Goal: Understand process/instructions

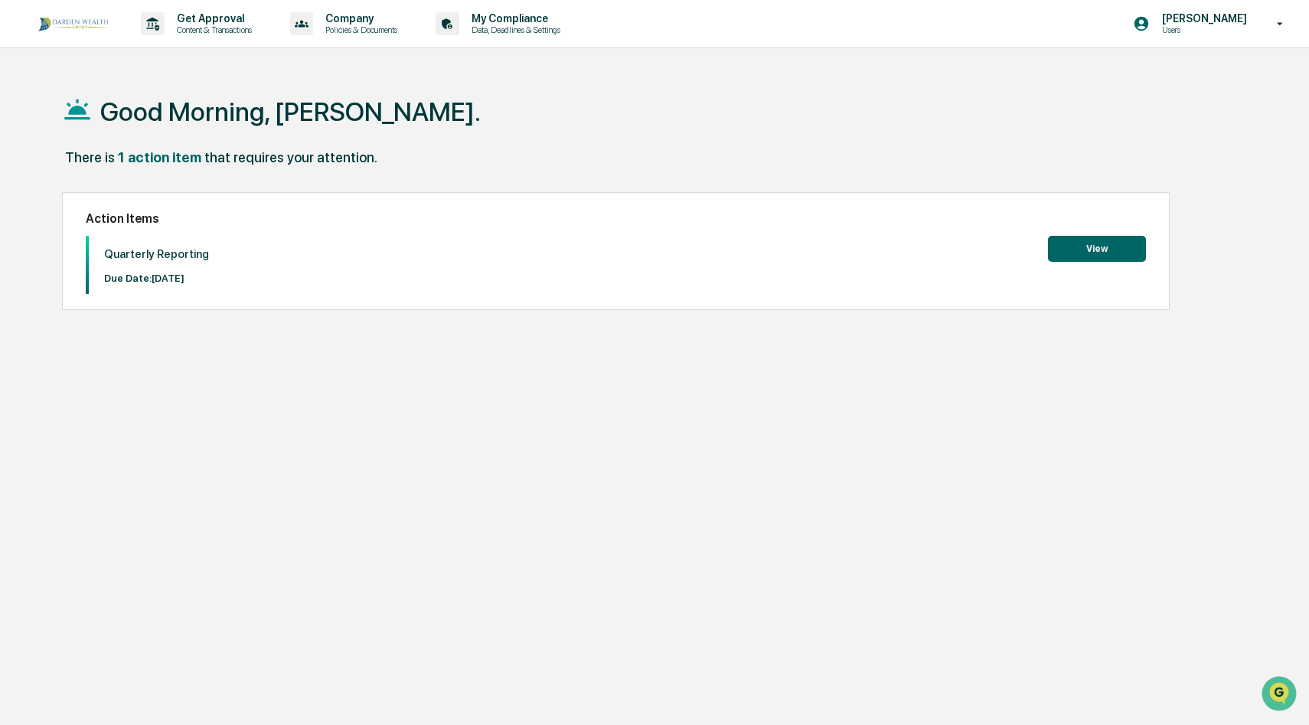
click at [1090, 253] on button "View" at bounding box center [1097, 249] width 98 height 26
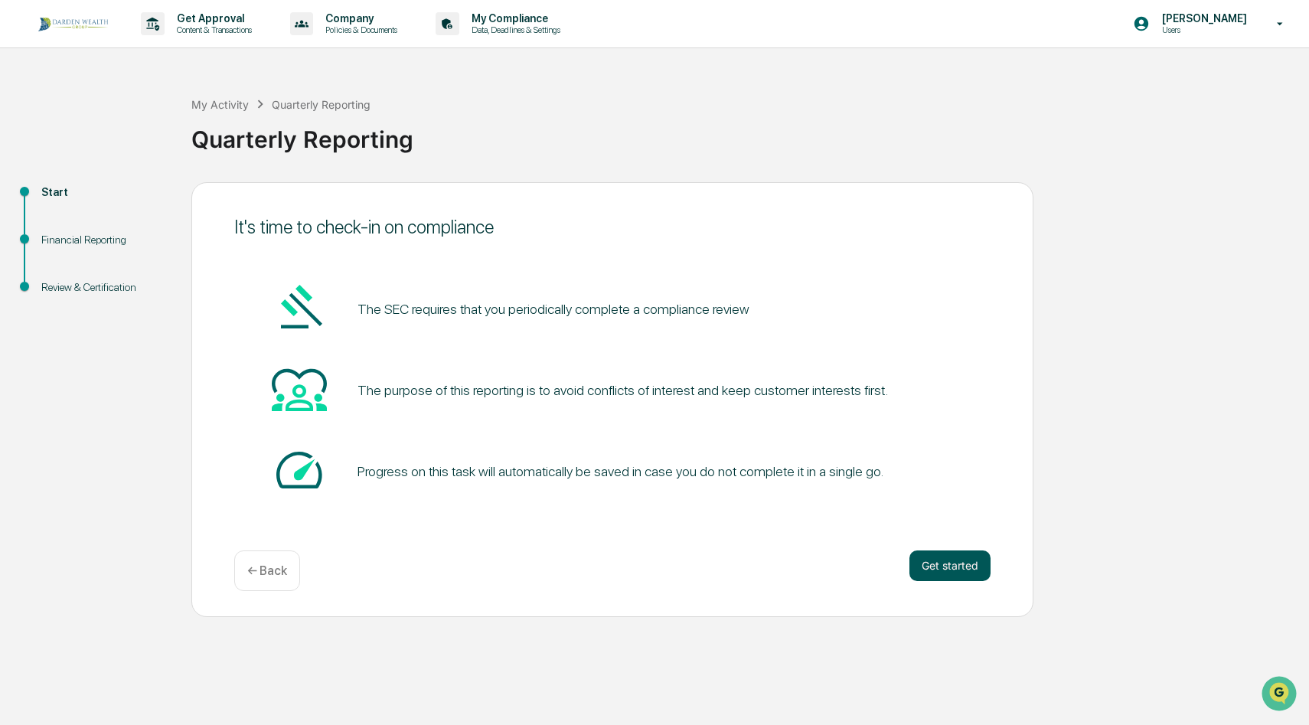
click at [921, 569] on button "Get started" at bounding box center [949, 565] width 81 height 31
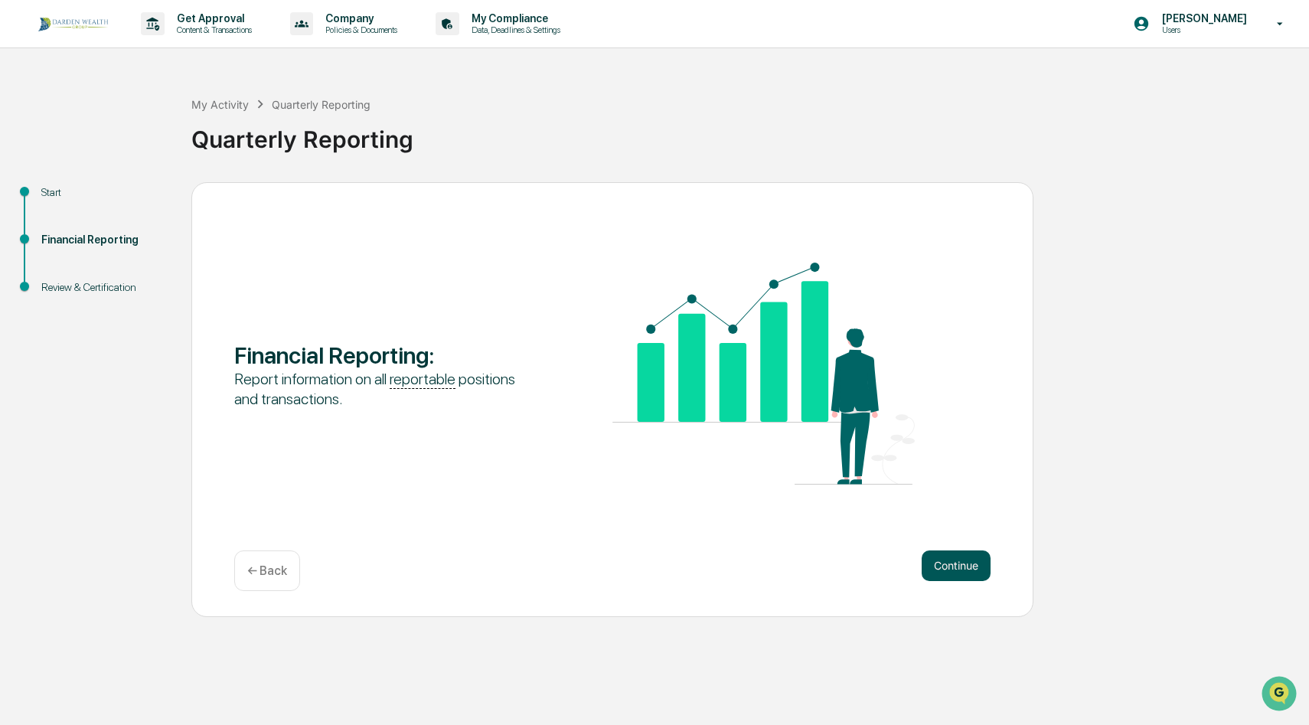
click at [939, 568] on button "Continue" at bounding box center [955, 565] width 69 height 31
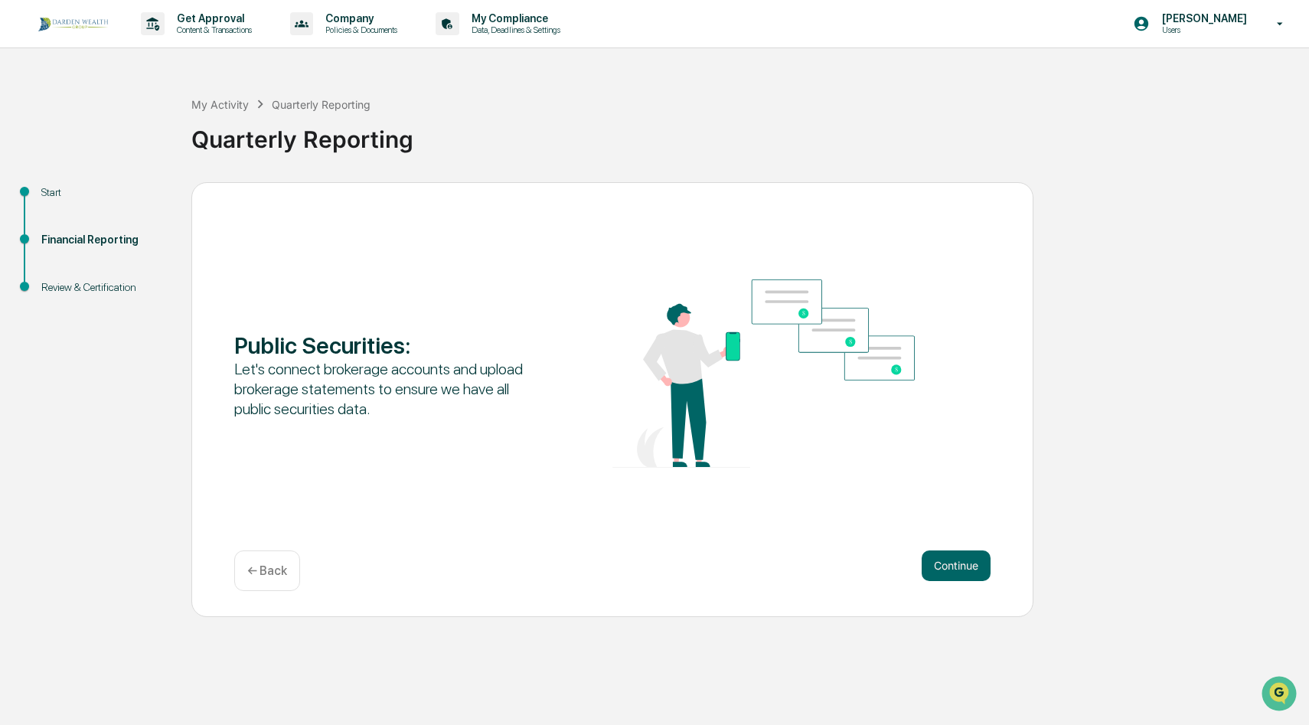
click at [939, 568] on button "Continue" at bounding box center [955, 565] width 69 height 31
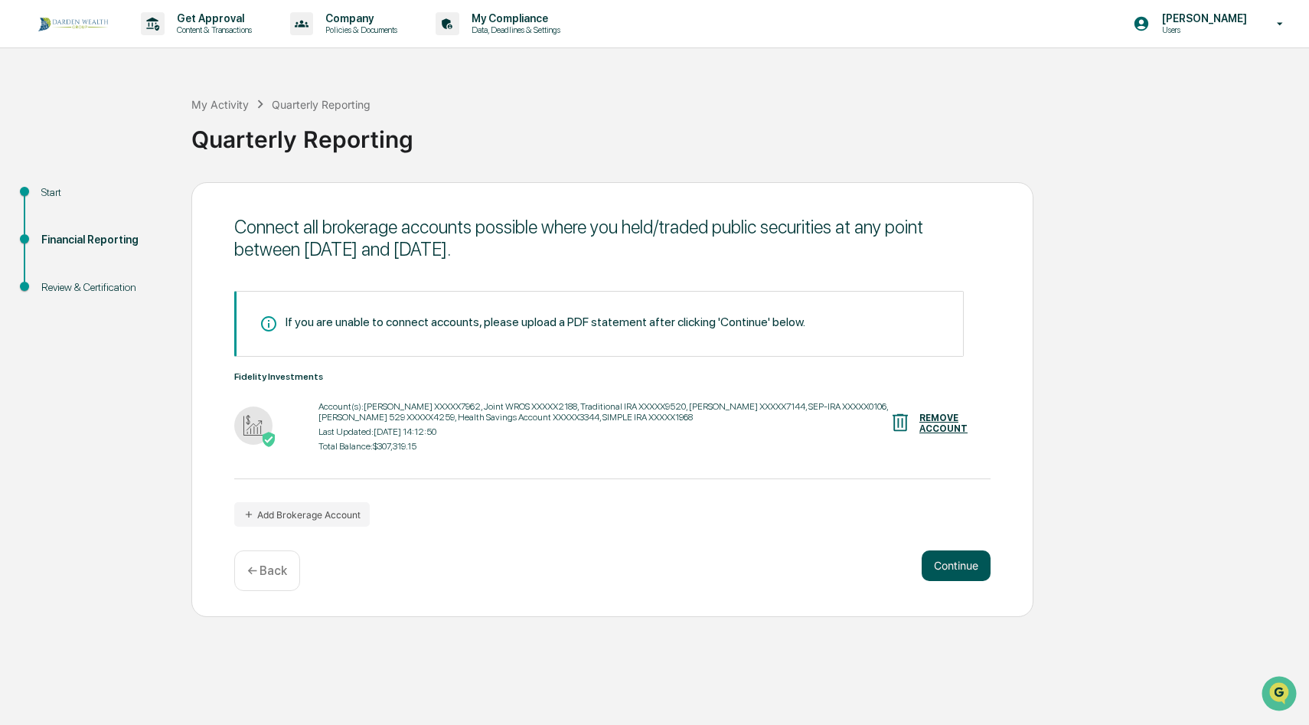
click at [951, 564] on button "Continue" at bounding box center [955, 565] width 69 height 31
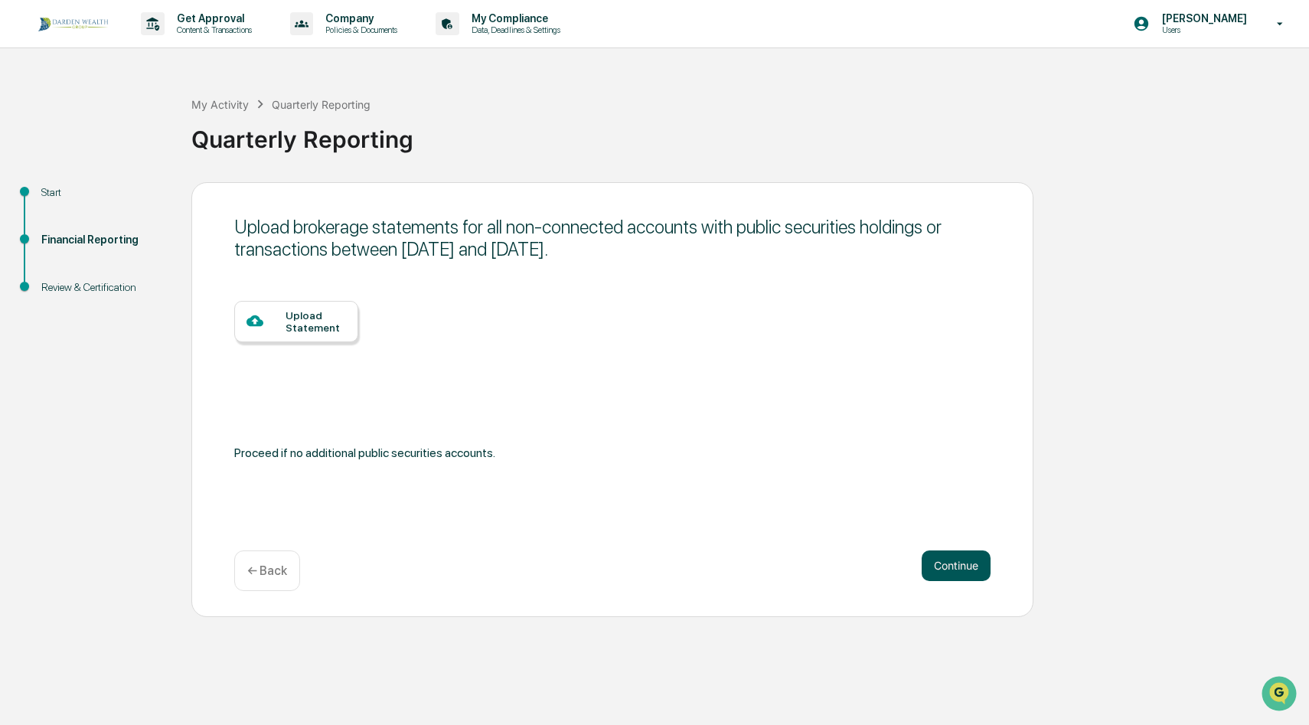
click at [953, 568] on button "Continue" at bounding box center [955, 565] width 69 height 31
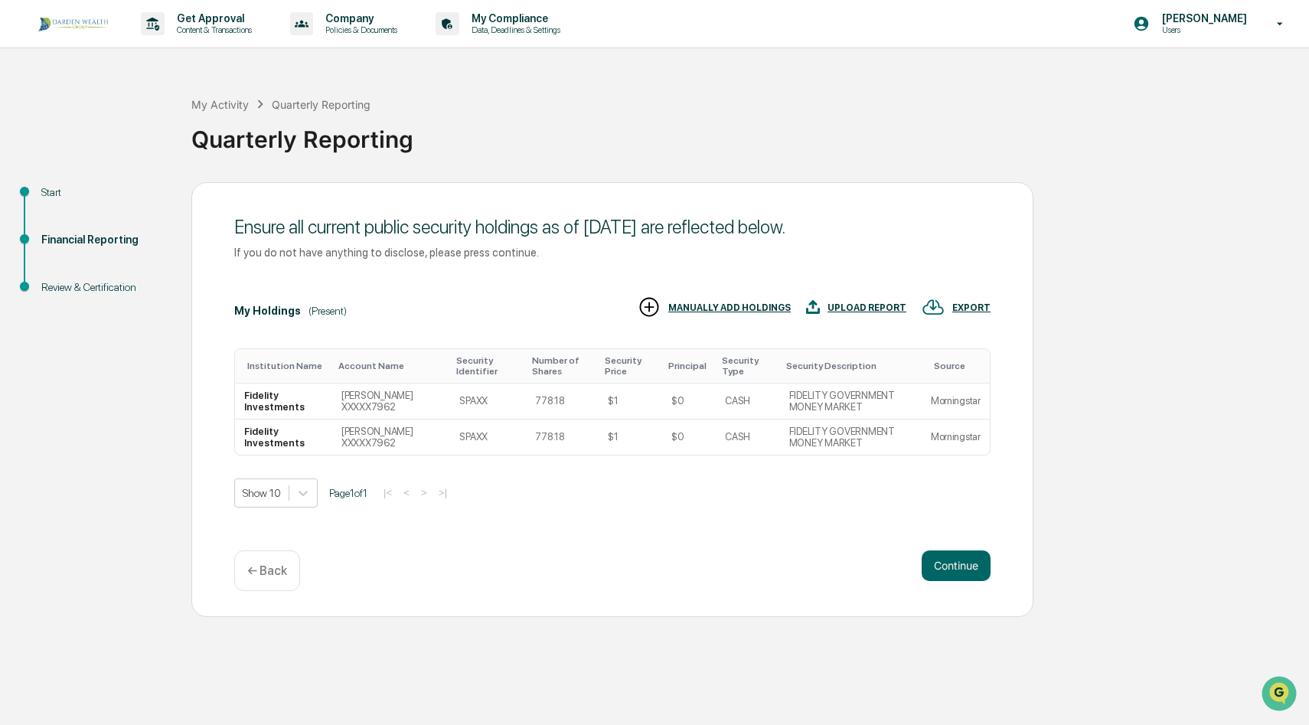
click at [271, 567] on p "← Back" at bounding box center [267, 570] width 40 height 15
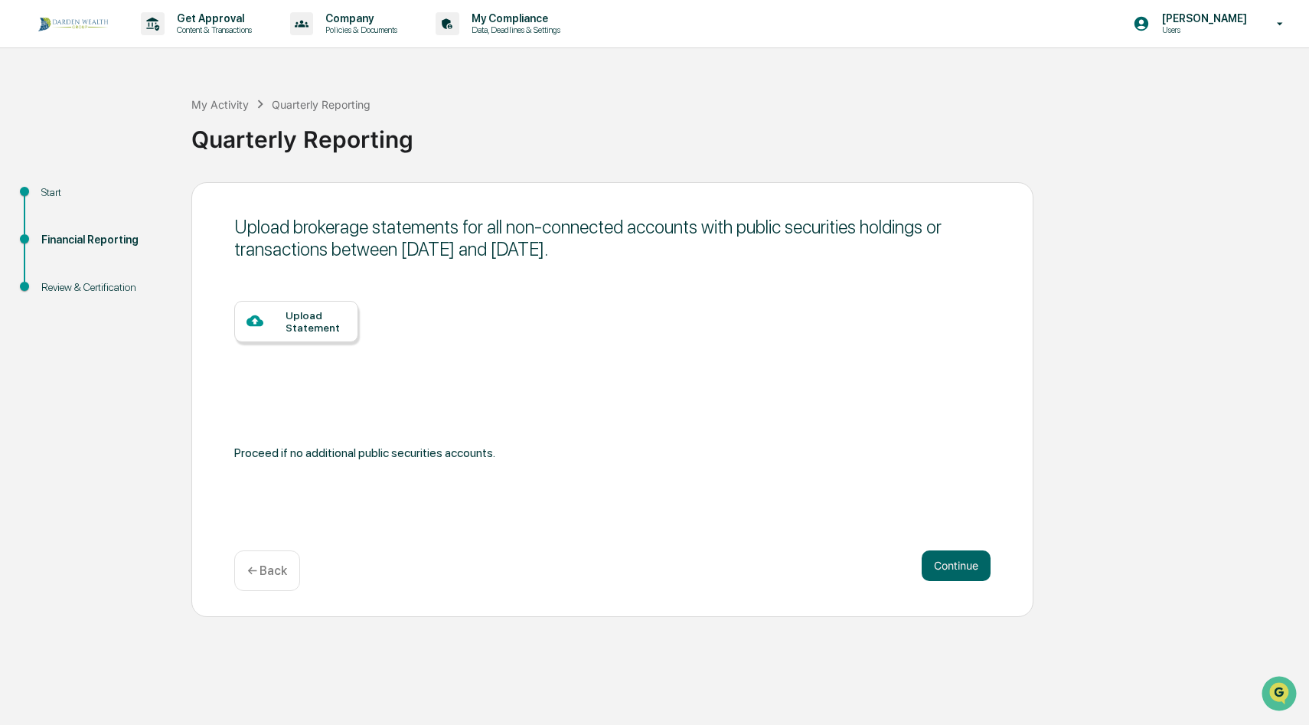
click at [277, 560] on div "← Back" at bounding box center [267, 570] width 66 height 41
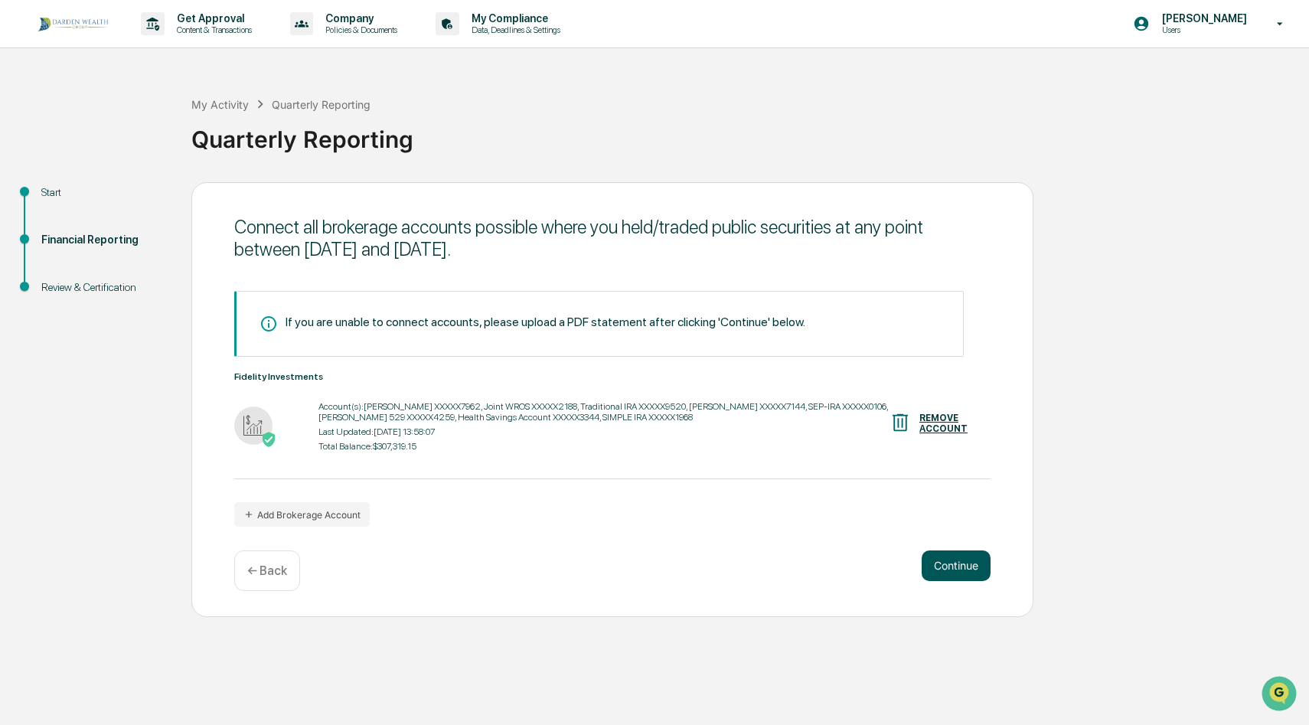
click at [951, 566] on button "Continue" at bounding box center [955, 565] width 69 height 31
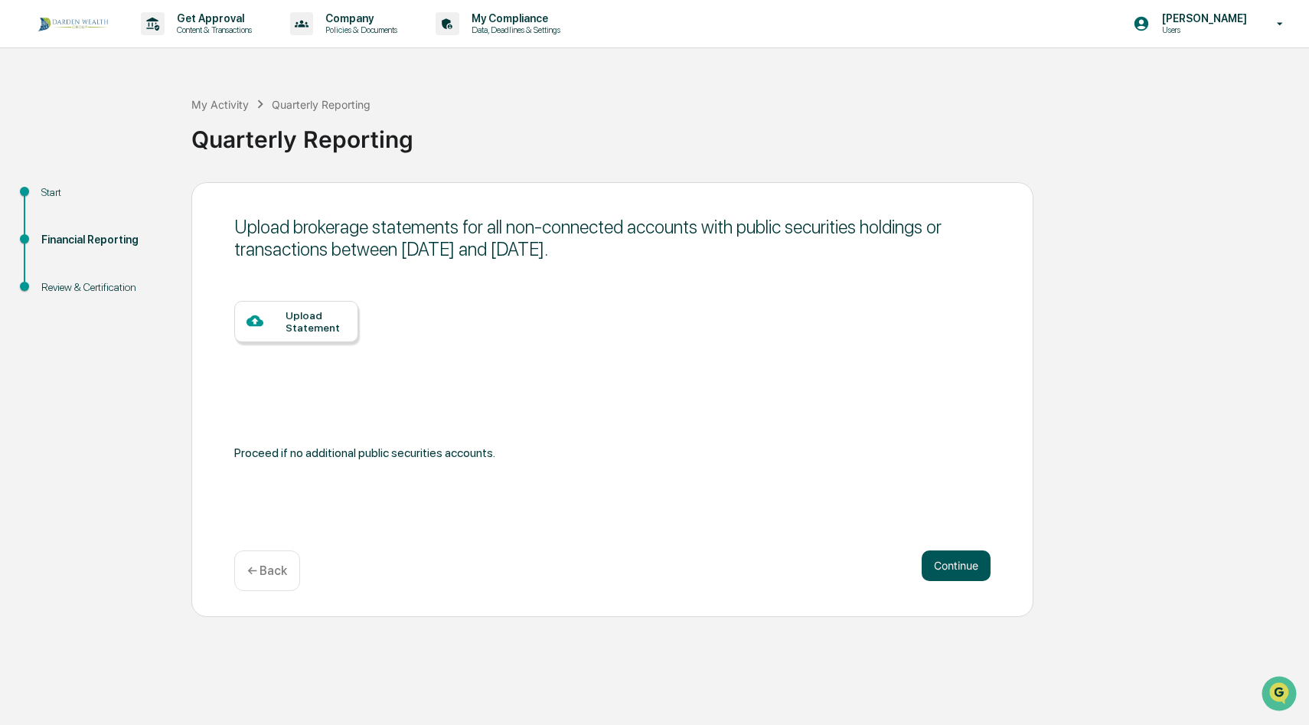
click at [944, 562] on button "Continue" at bounding box center [955, 565] width 69 height 31
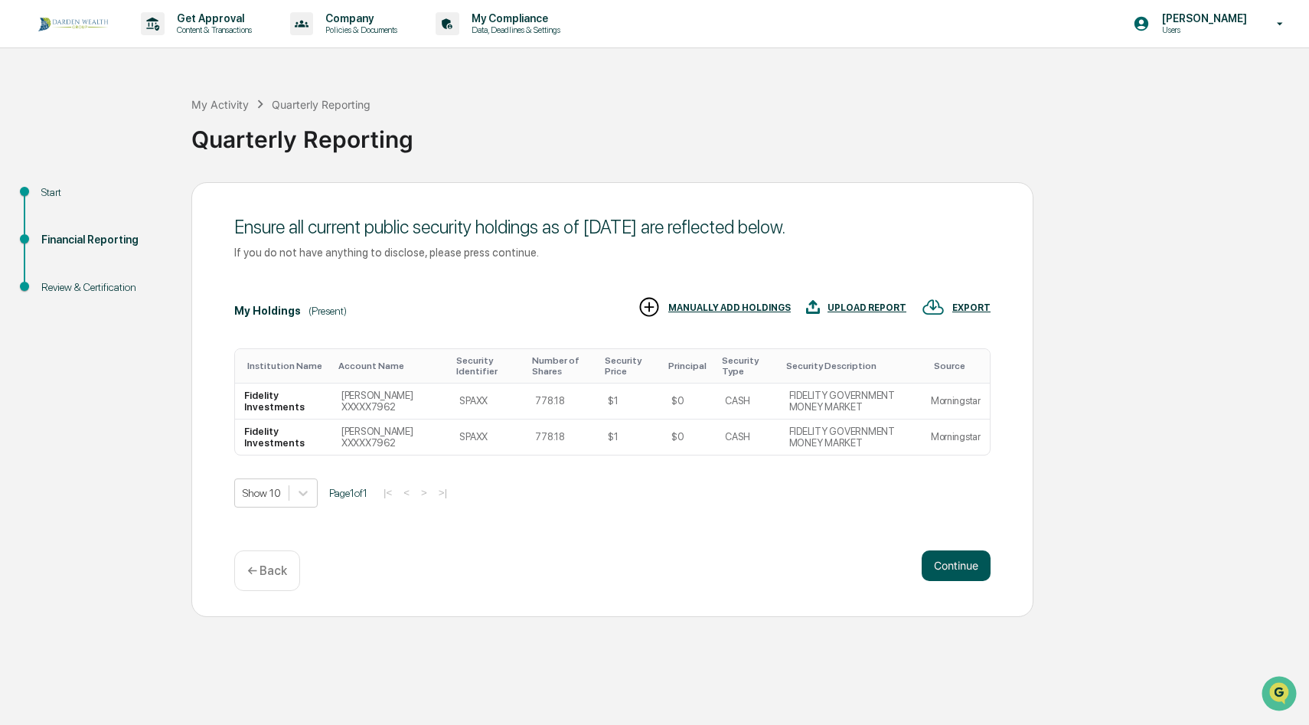
click at [941, 566] on button "Continue" at bounding box center [955, 565] width 69 height 31
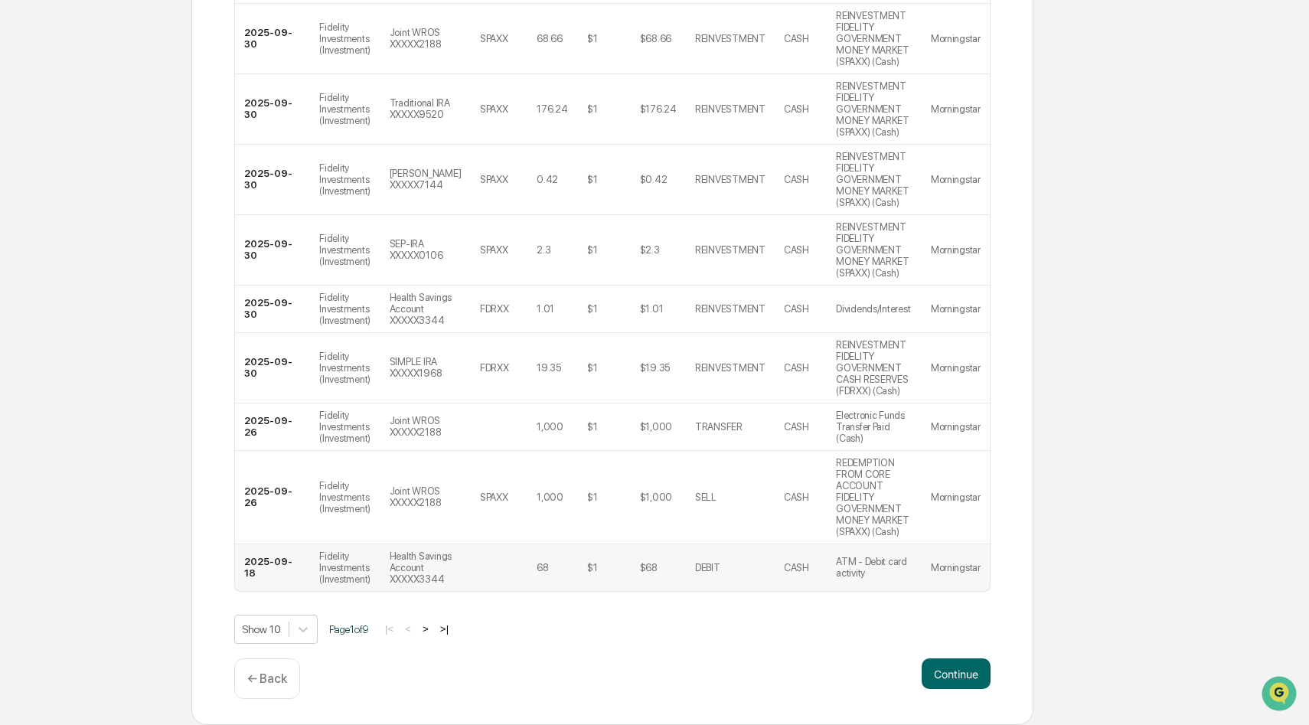
scroll to position [455, 0]
click at [433, 628] on button ">" at bounding box center [425, 628] width 15 height 13
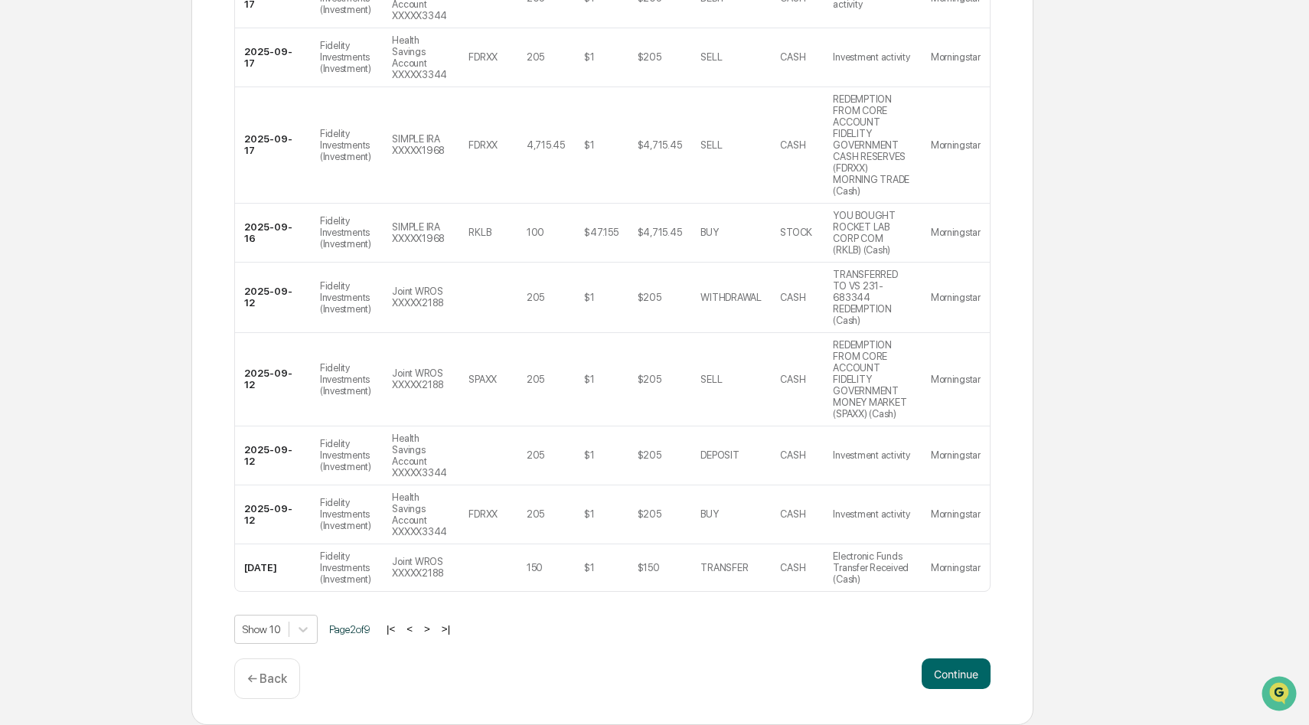
scroll to position [445, 0]
click at [435, 635] on button ">" at bounding box center [426, 628] width 15 height 13
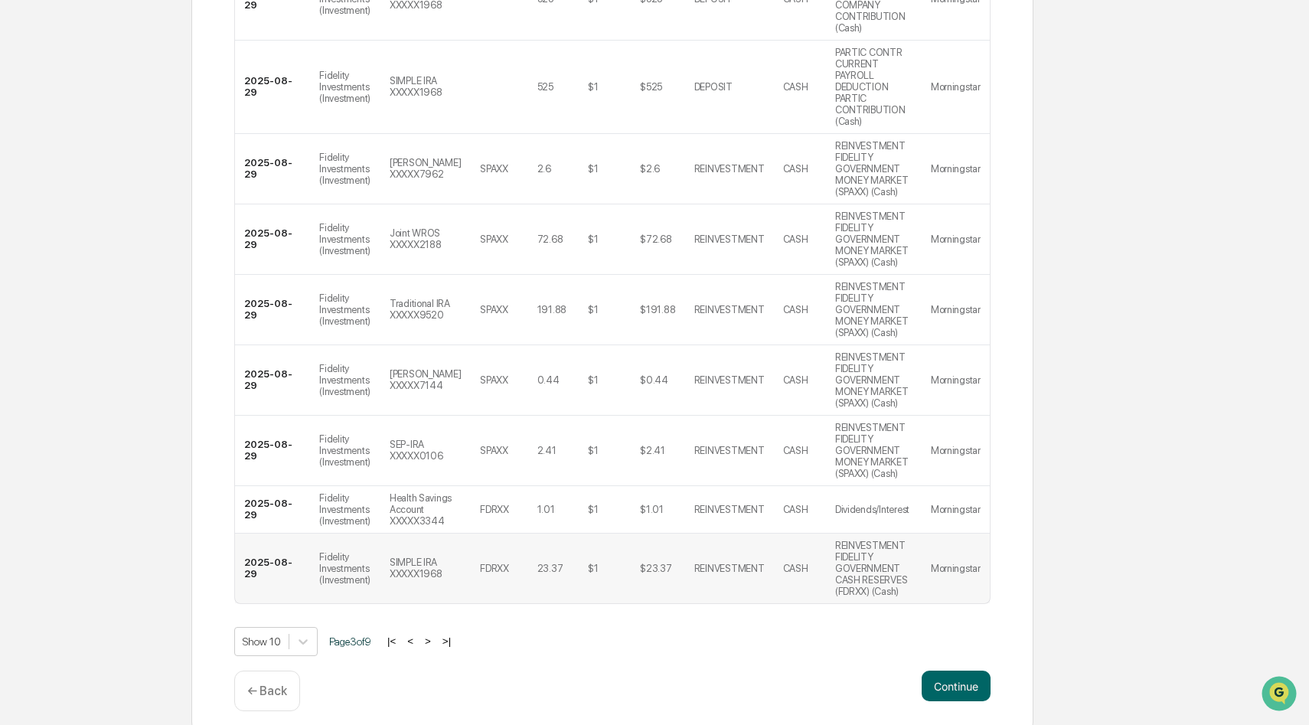
scroll to position [536, 0]
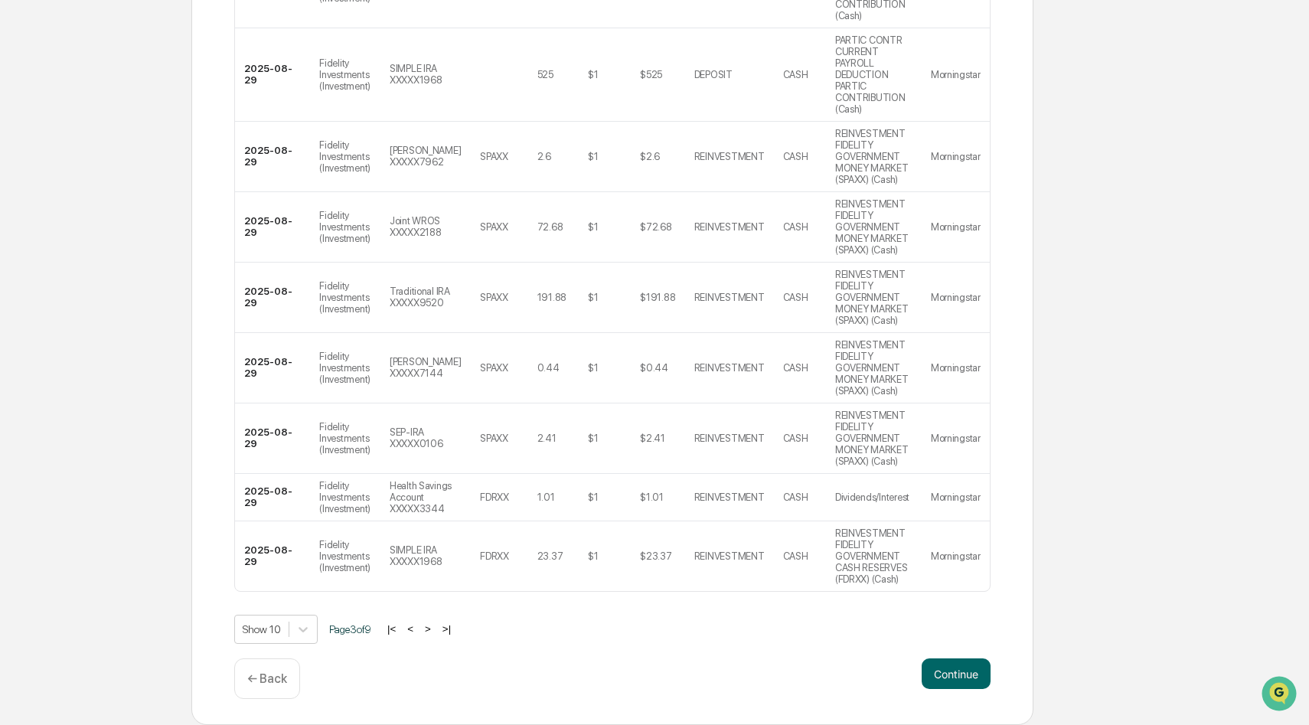
click at [400, 625] on button "|<" at bounding box center [392, 628] width 18 height 13
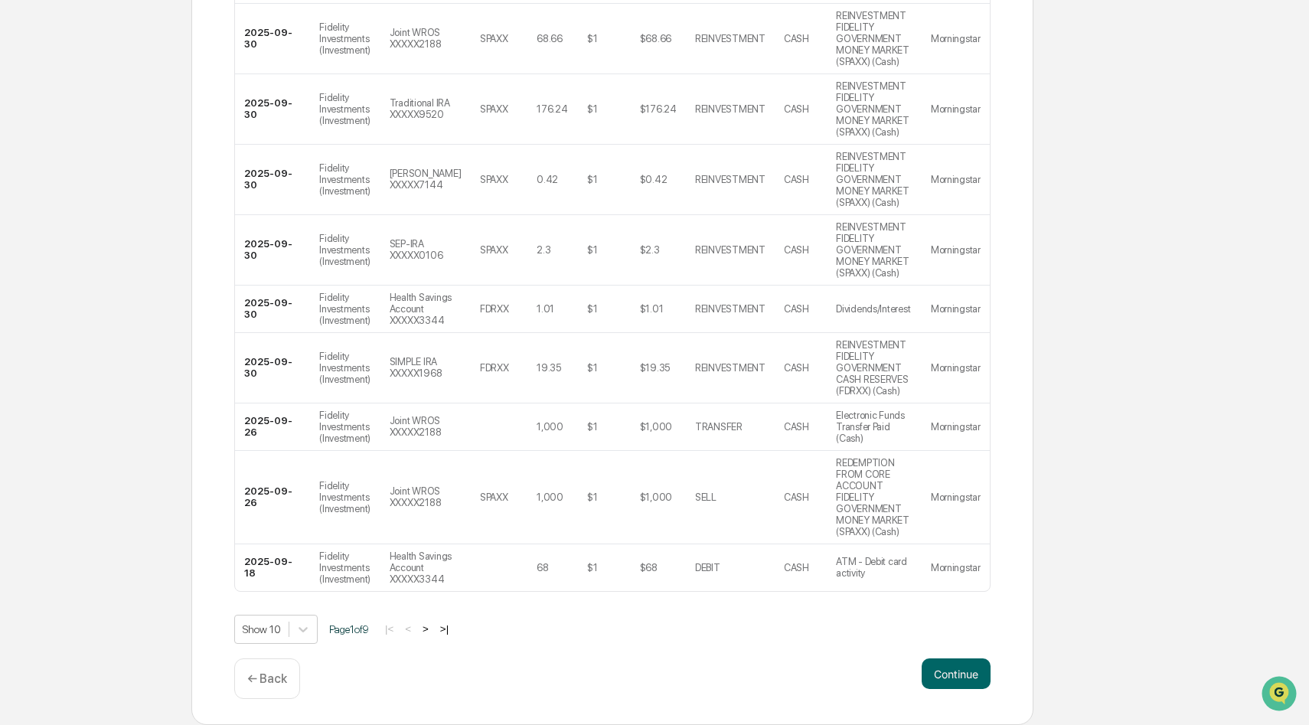
click at [453, 631] on button ">|" at bounding box center [444, 628] width 18 height 13
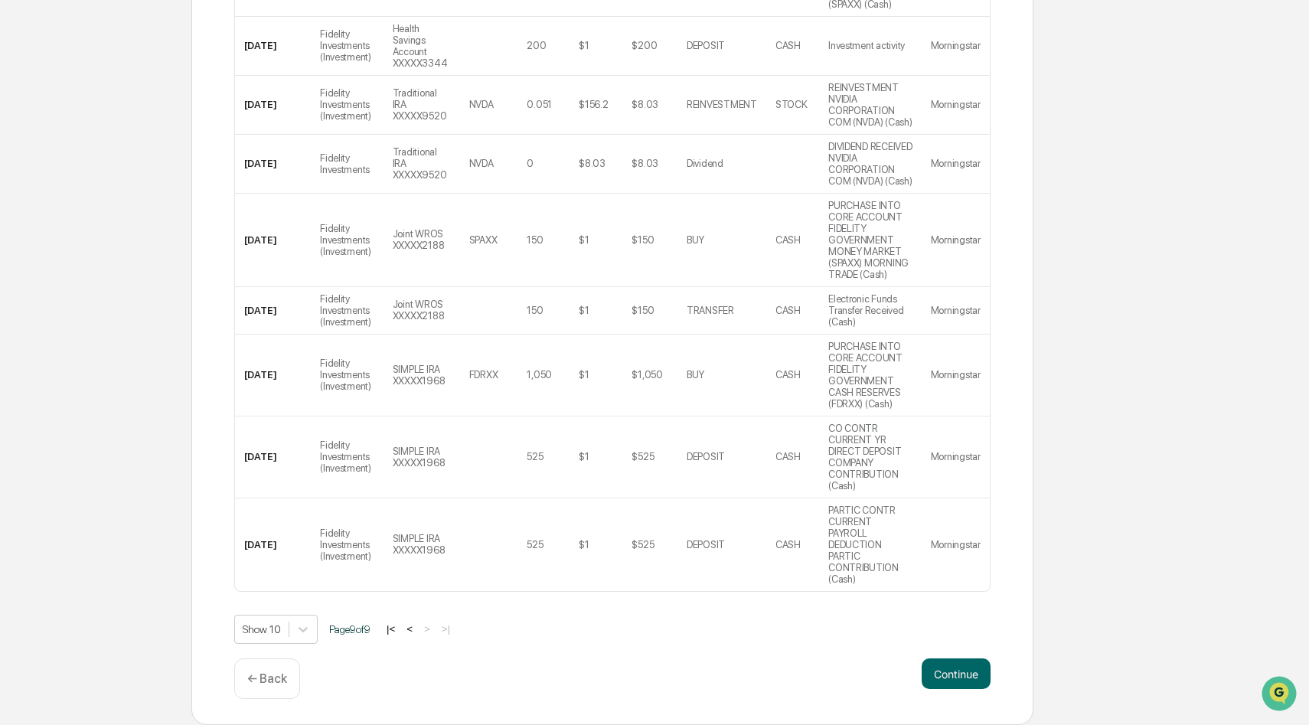
scroll to position [616, 0]
click at [399, 628] on button "|<" at bounding box center [391, 628] width 18 height 13
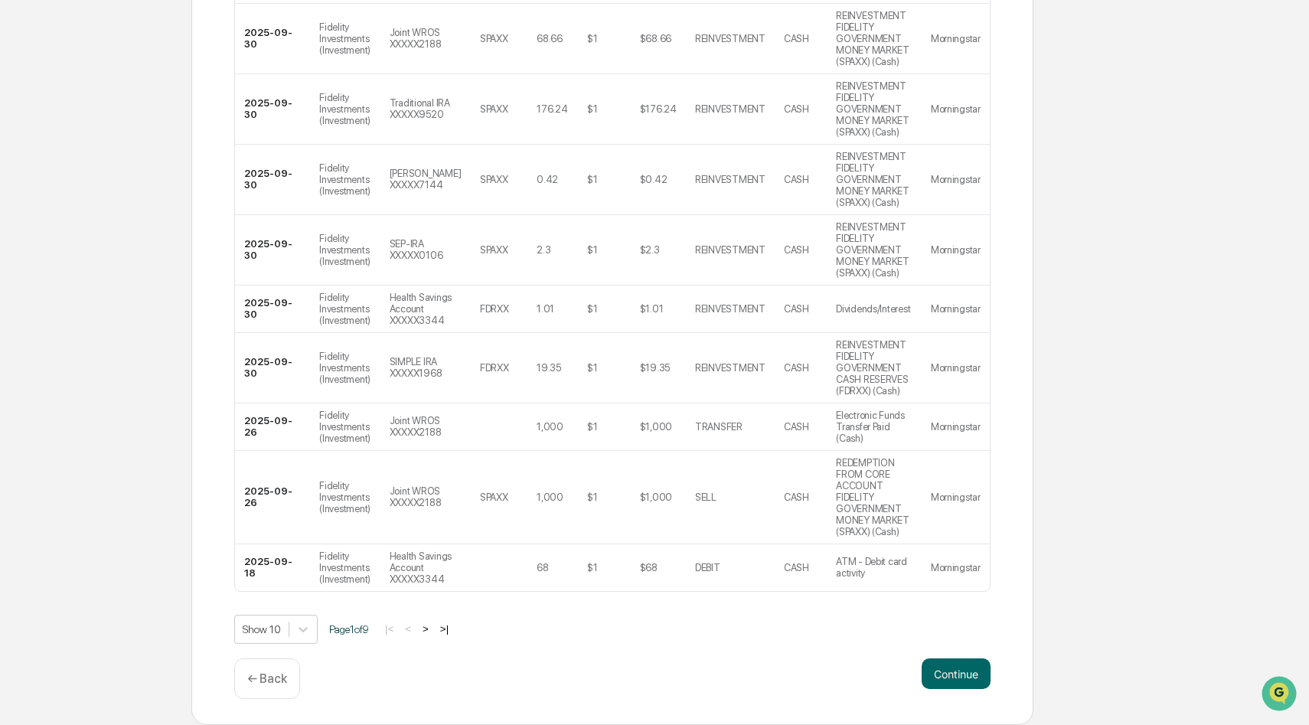
click at [433, 631] on button ">" at bounding box center [425, 628] width 15 height 13
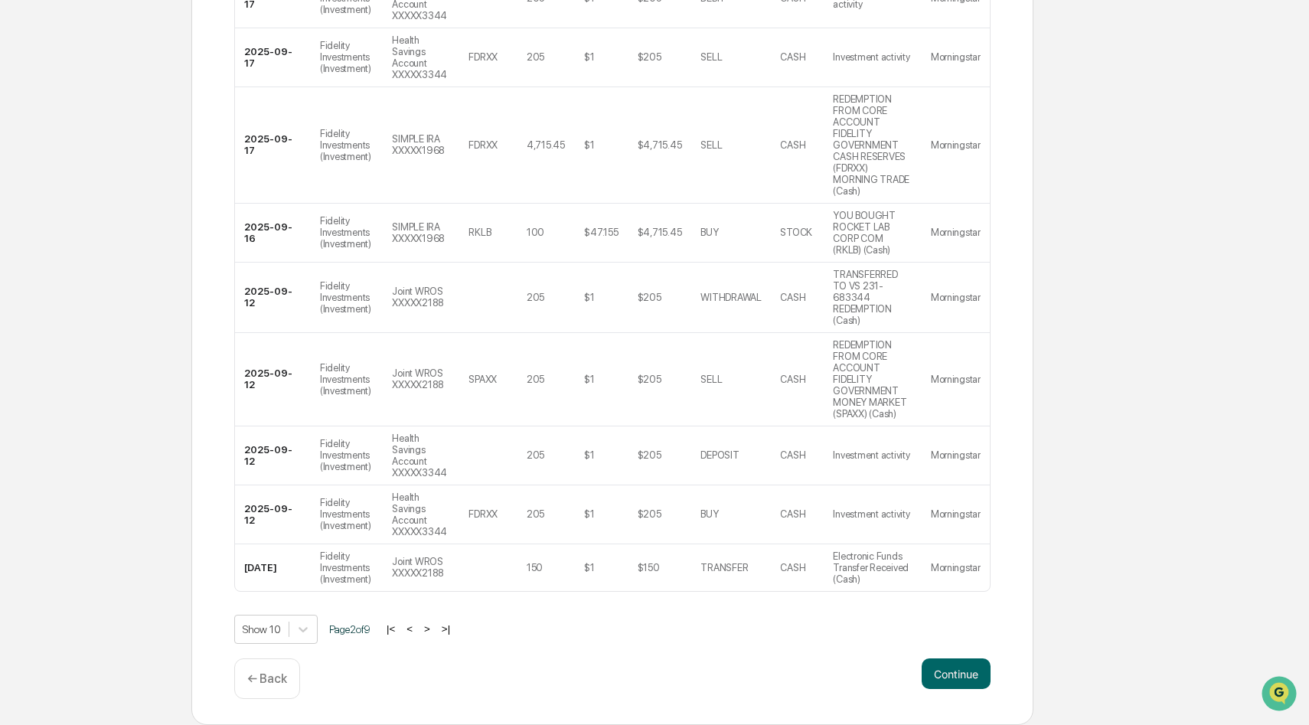
click at [435, 635] on button ">" at bounding box center [426, 628] width 15 height 13
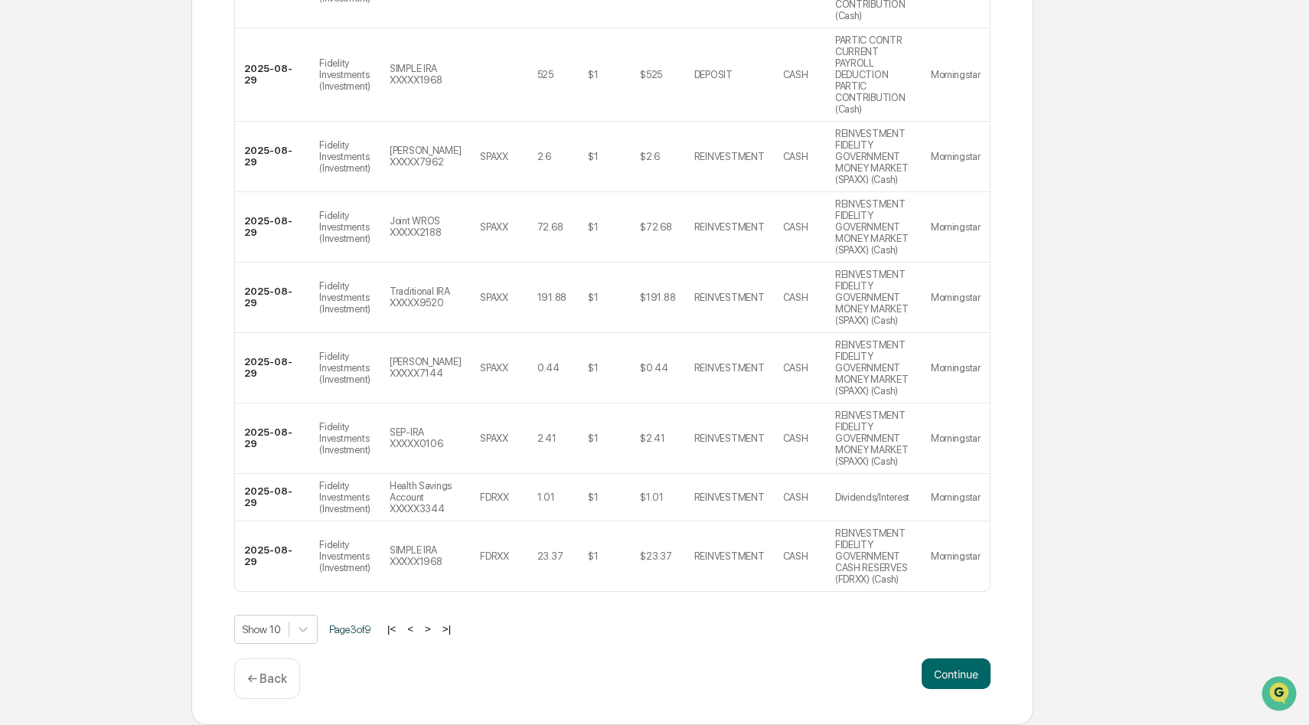
scroll to position [513, 0]
click at [435, 635] on button ">" at bounding box center [427, 628] width 15 height 13
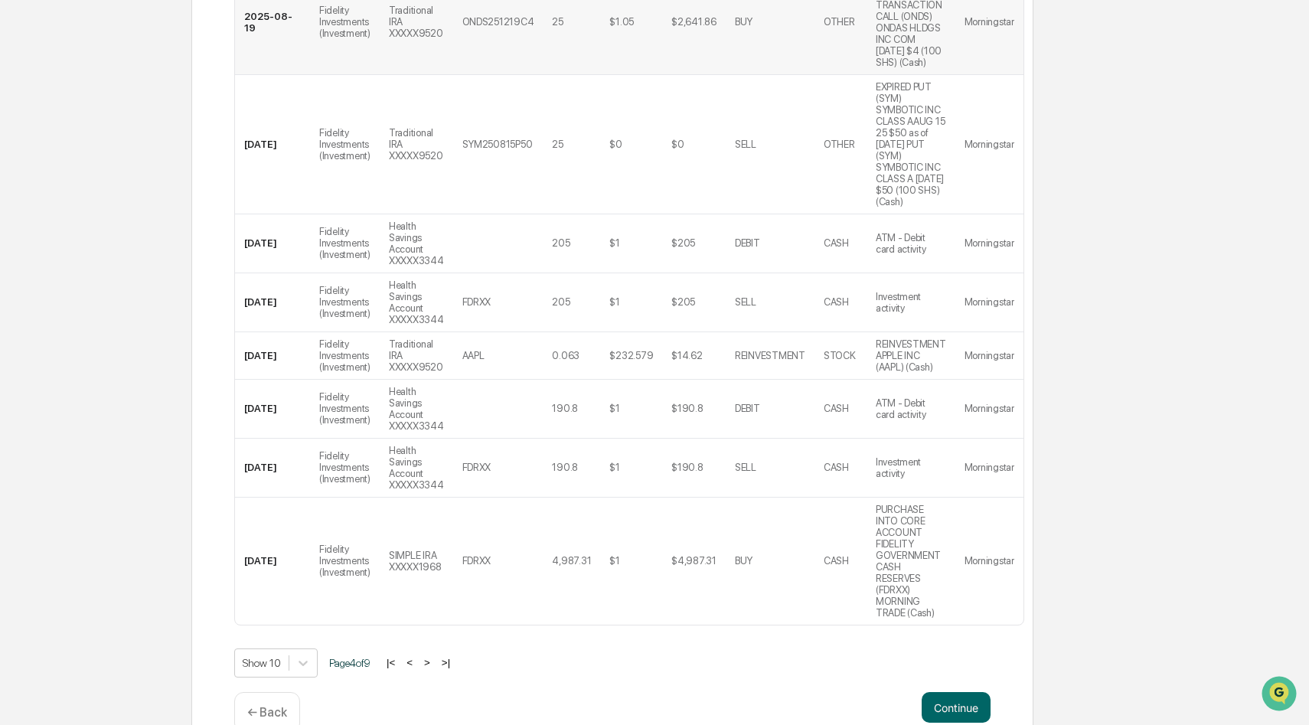
scroll to position [651, 0]
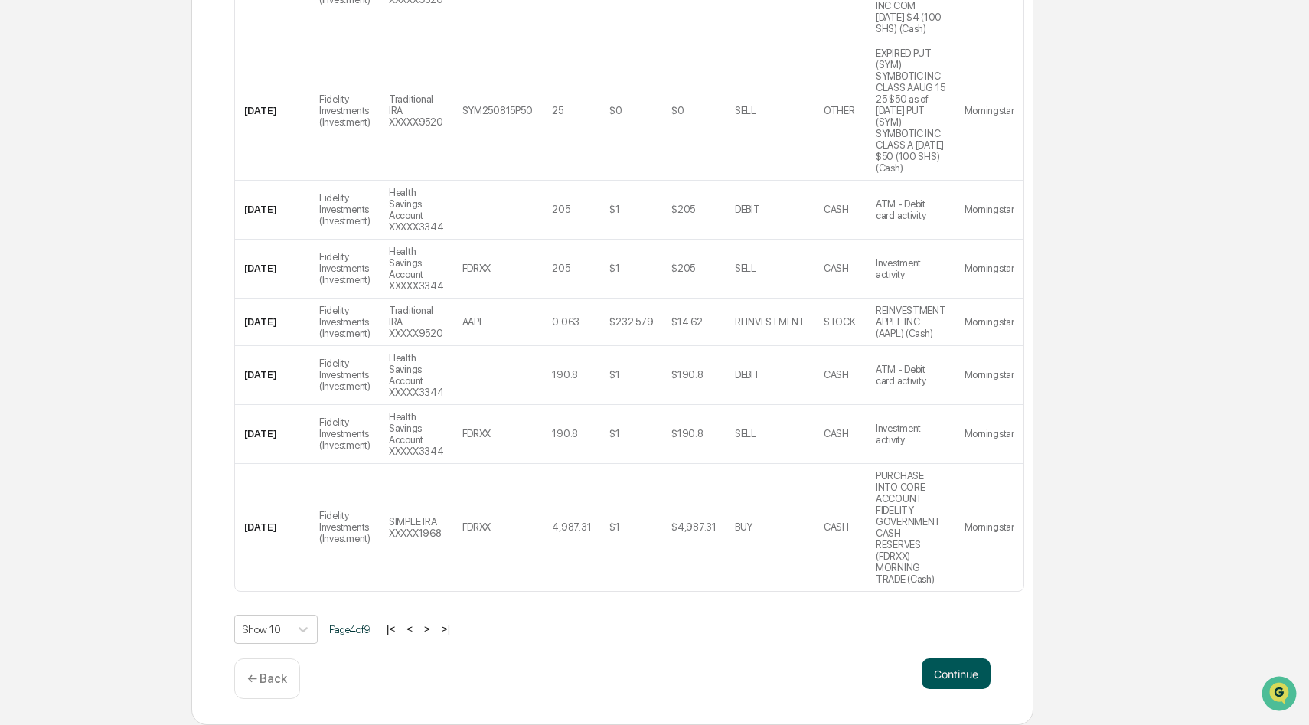
click at [954, 673] on button "Continue" at bounding box center [955, 673] width 69 height 31
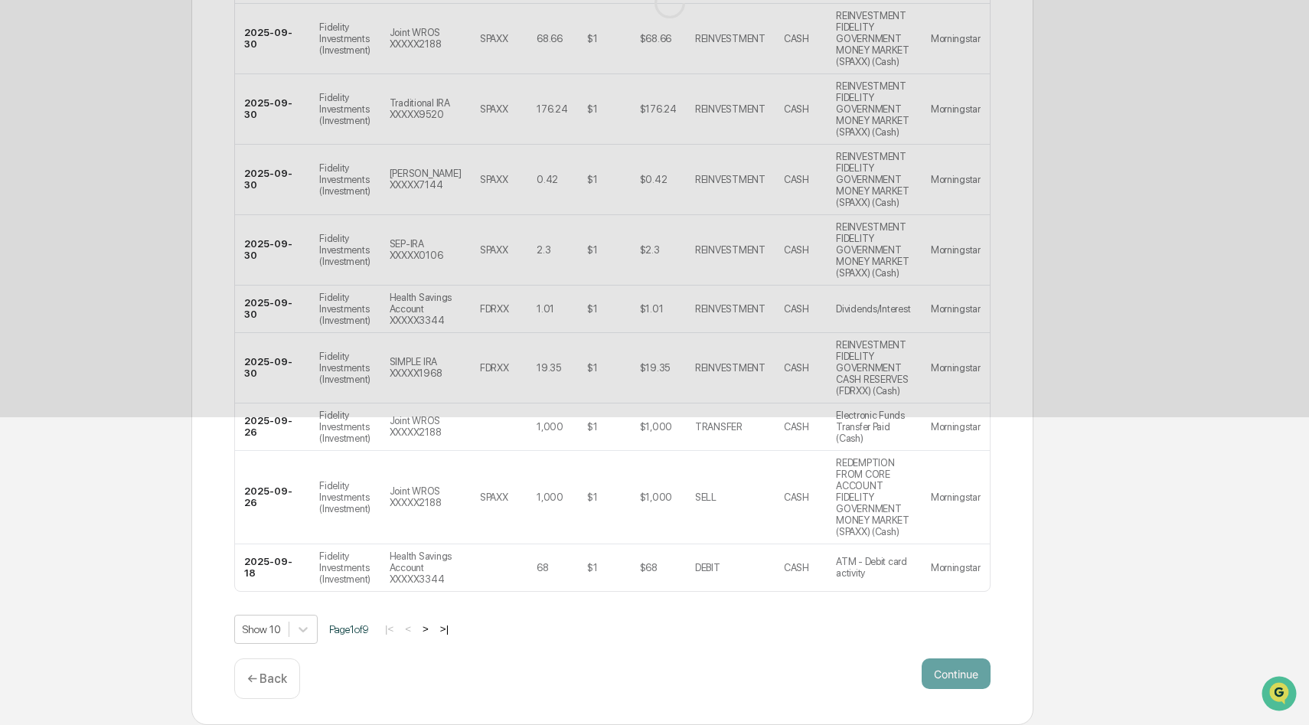
scroll to position [0, 0]
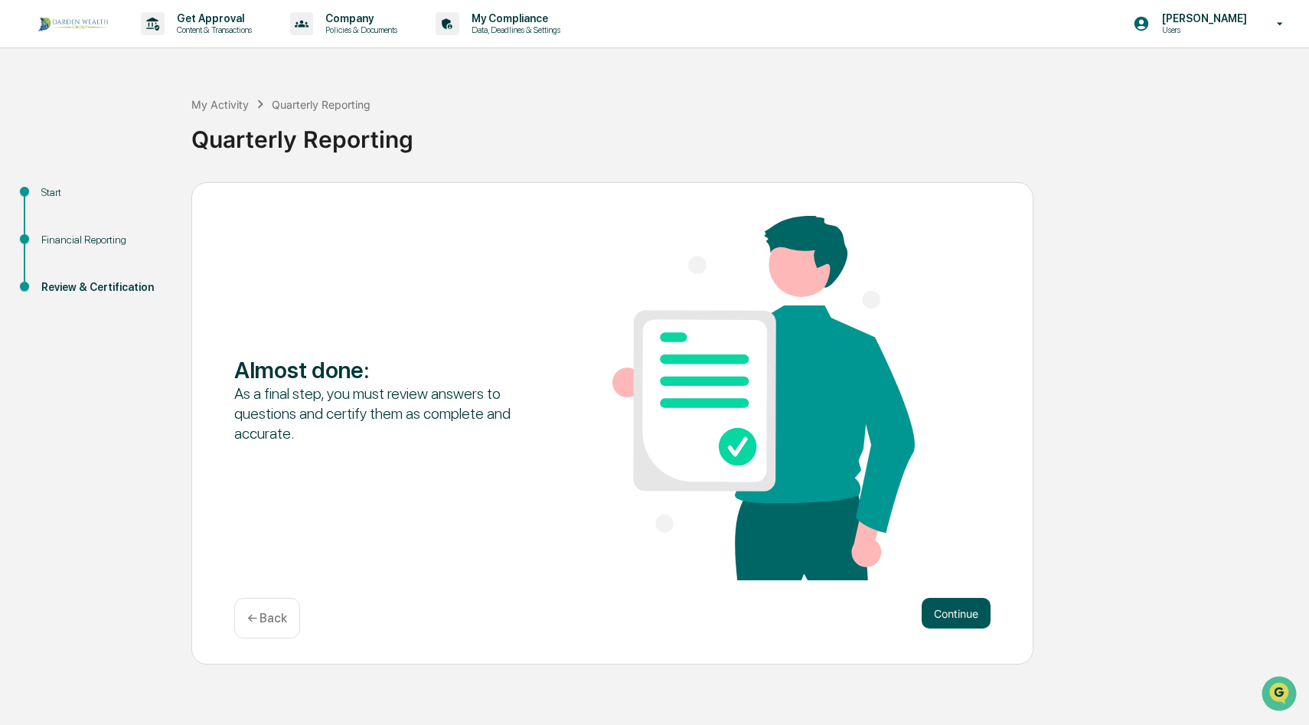
click at [938, 614] on button "Continue" at bounding box center [955, 613] width 69 height 31
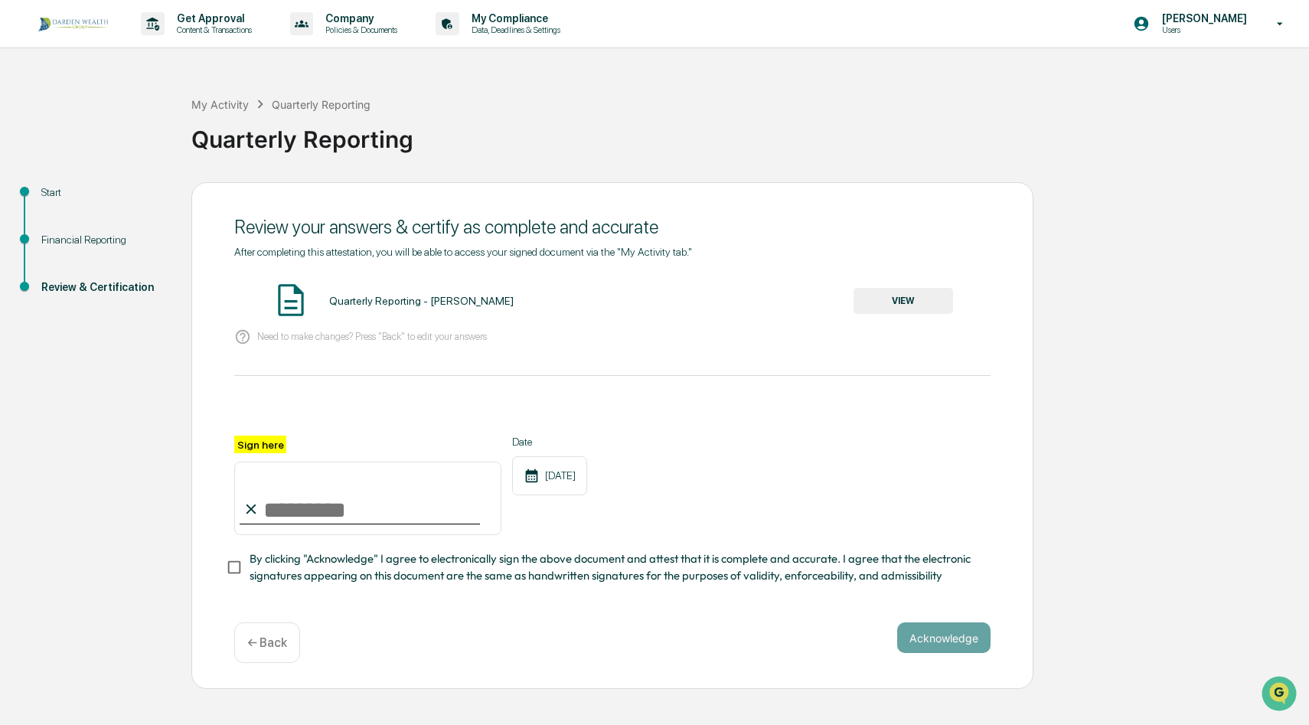
click at [890, 302] on button "VIEW" at bounding box center [902, 301] width 99 height 26
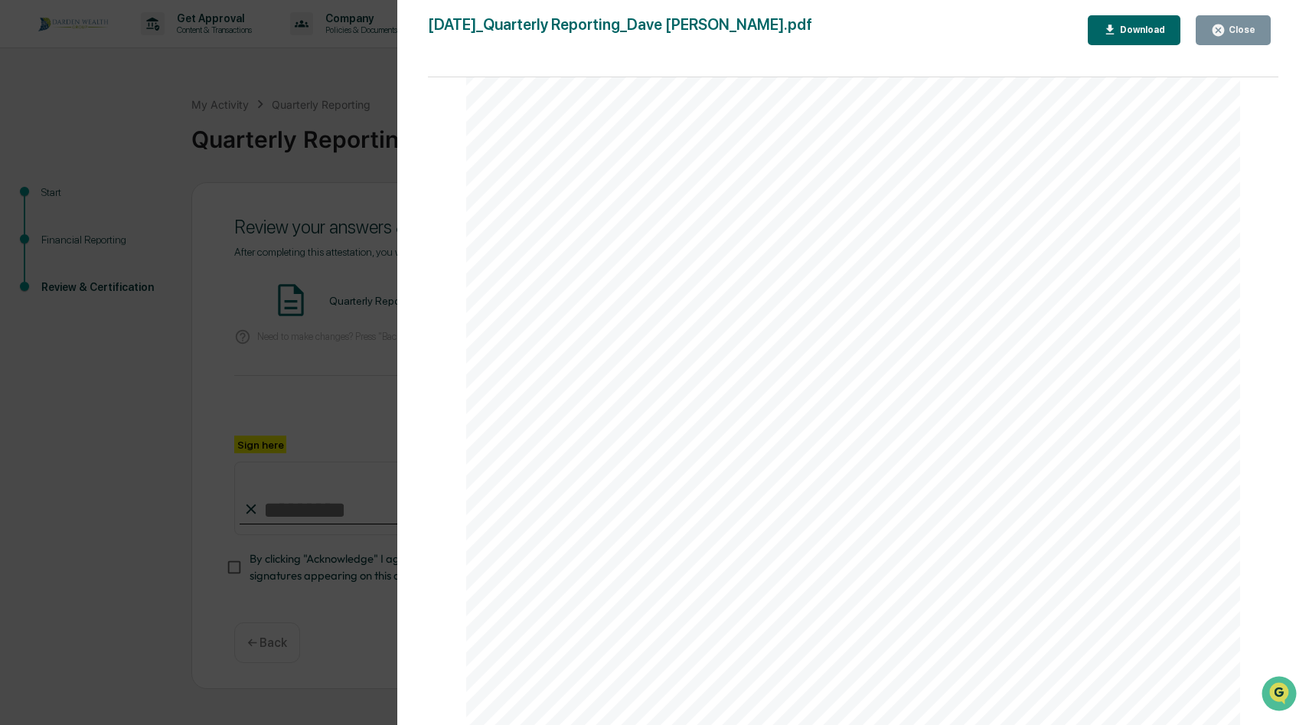
scroll to position [1492, 0]
click at [1210, 36] on button "Close" at bounding box center [1232, 30] width 75 height 30
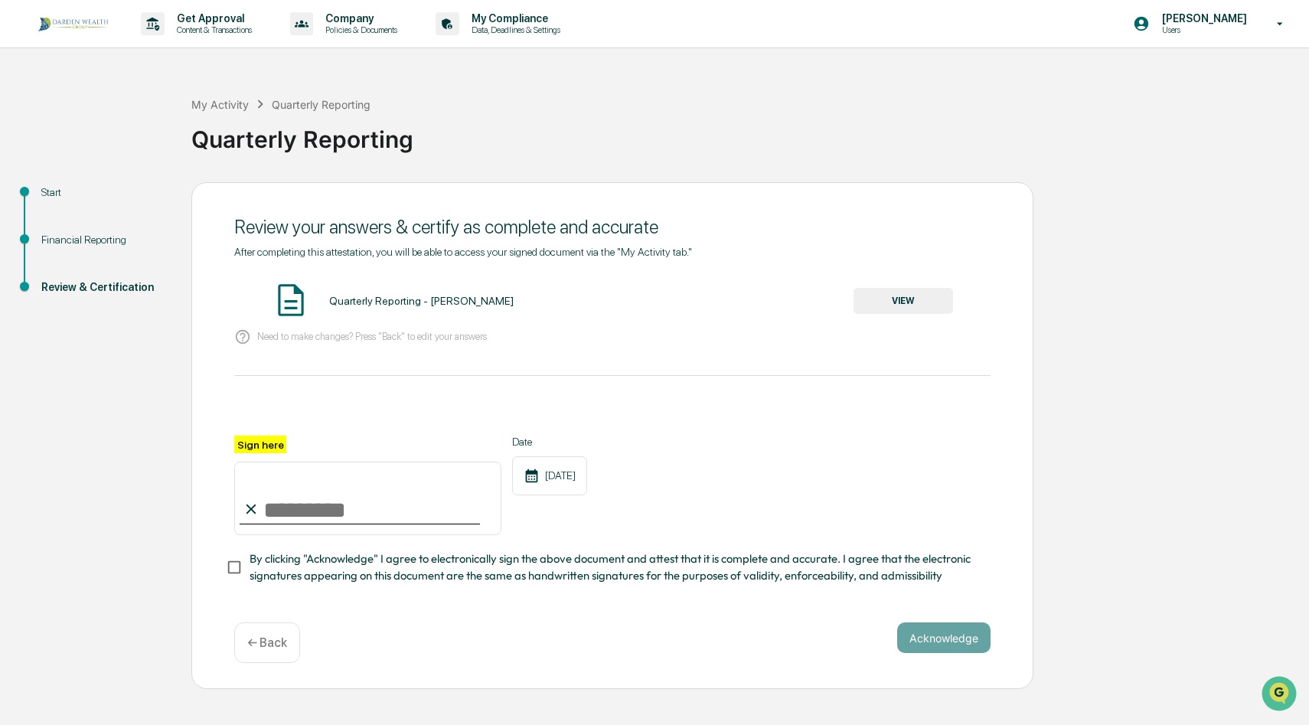
click at [261, 650] on div "← Back" at bounding box center [267, 642] width 66 height 41
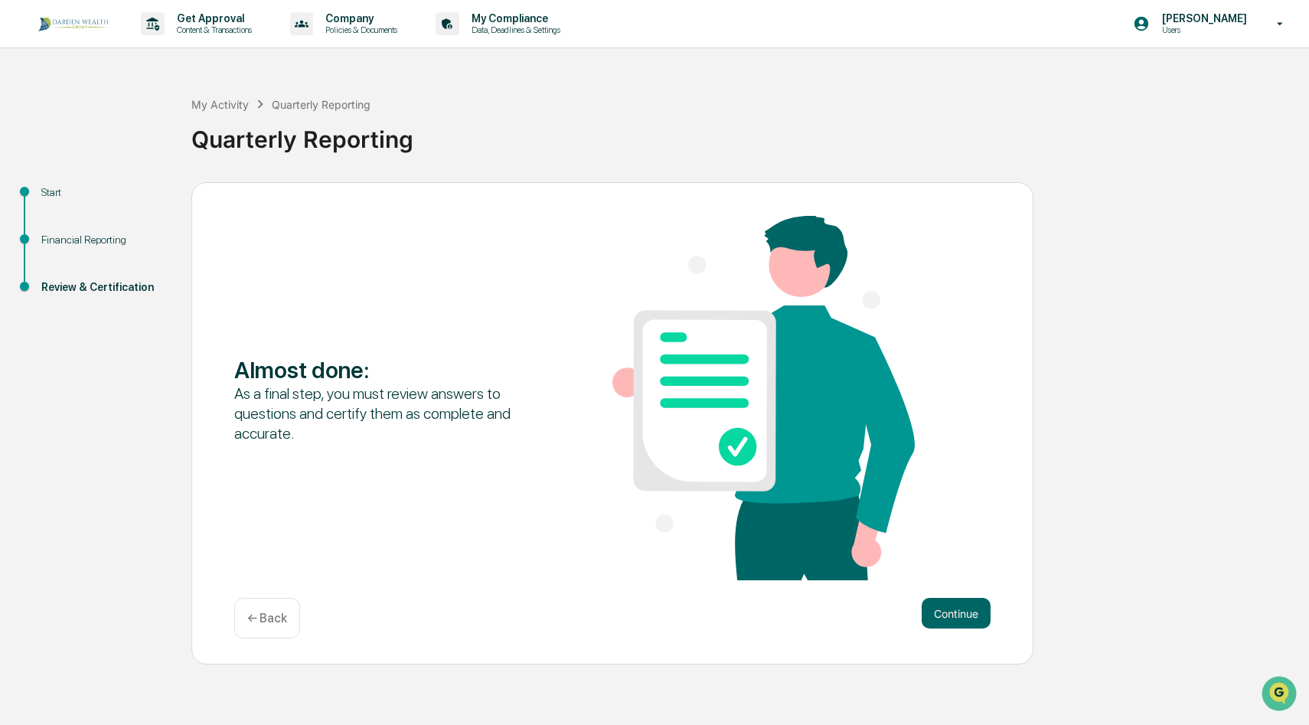
click at [274, 619] on p "← Back" at bounding box center [267, 618] width 40 height 15
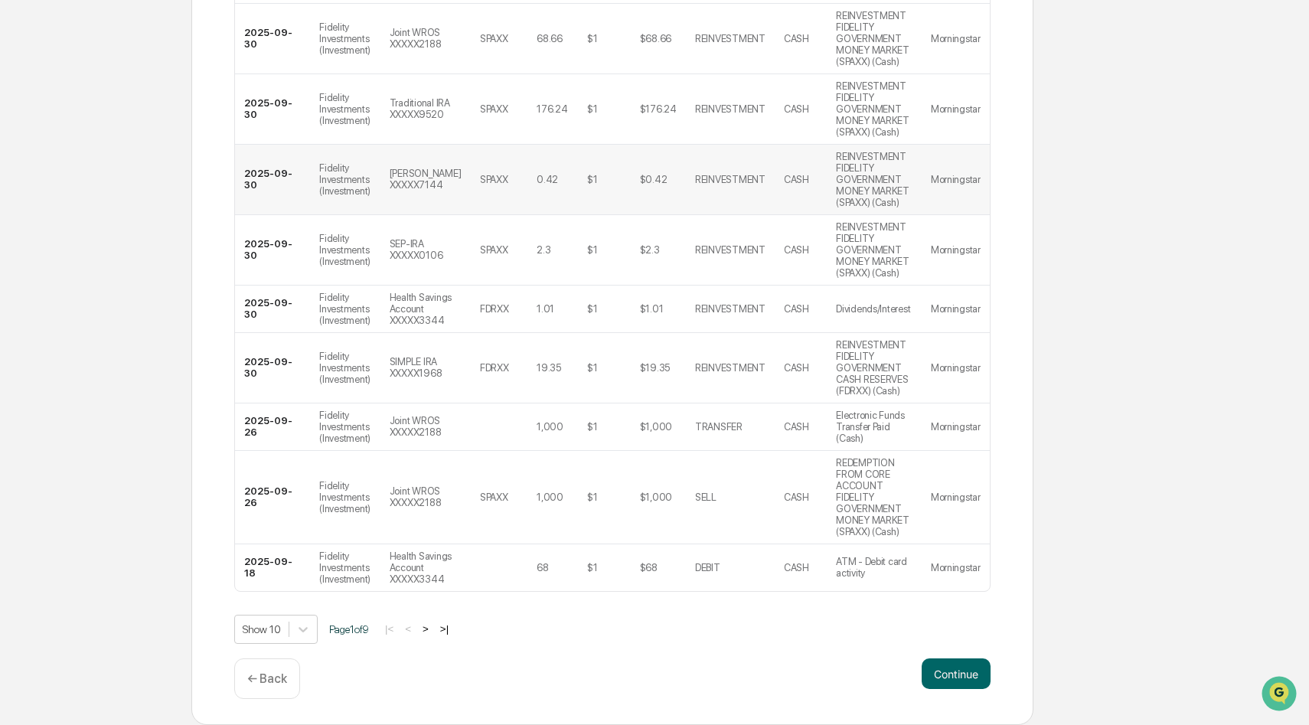
scroll to position [455, 0]
click at [263, 683] on p "← Back" at bounding box center [267, 678] width 40 height 15
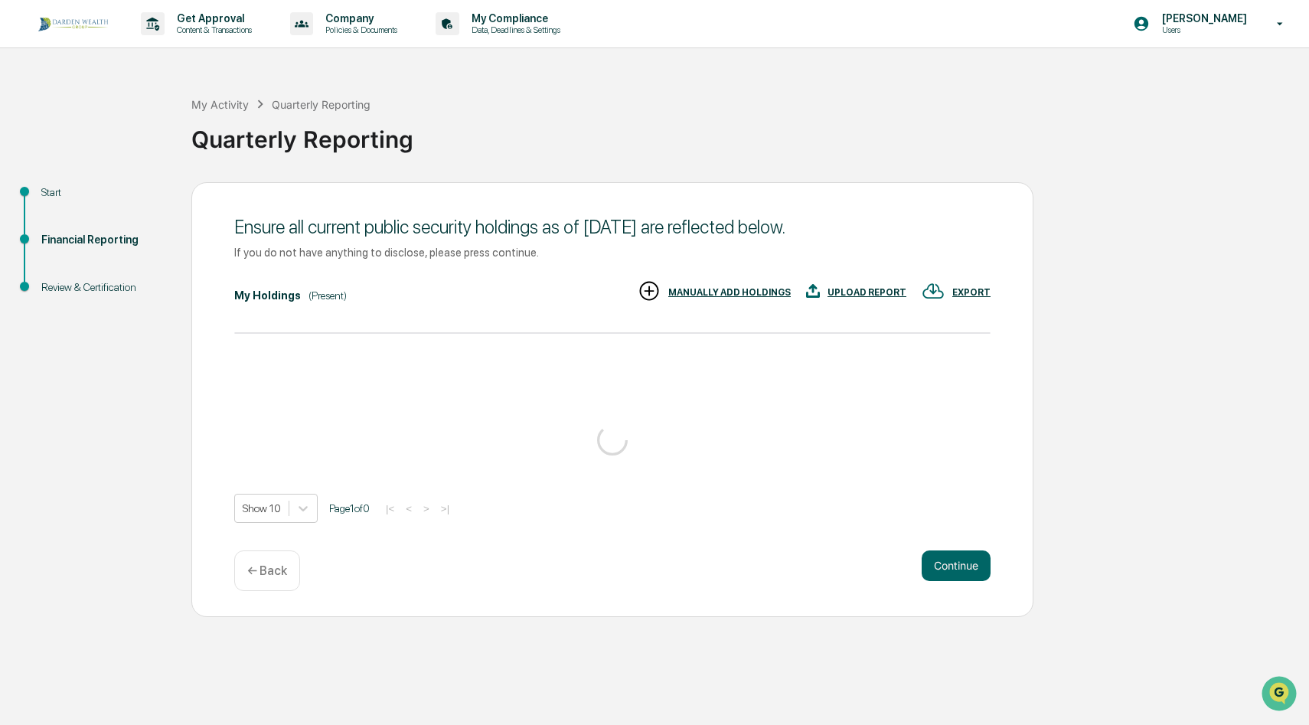
scroll to position [0, 0]
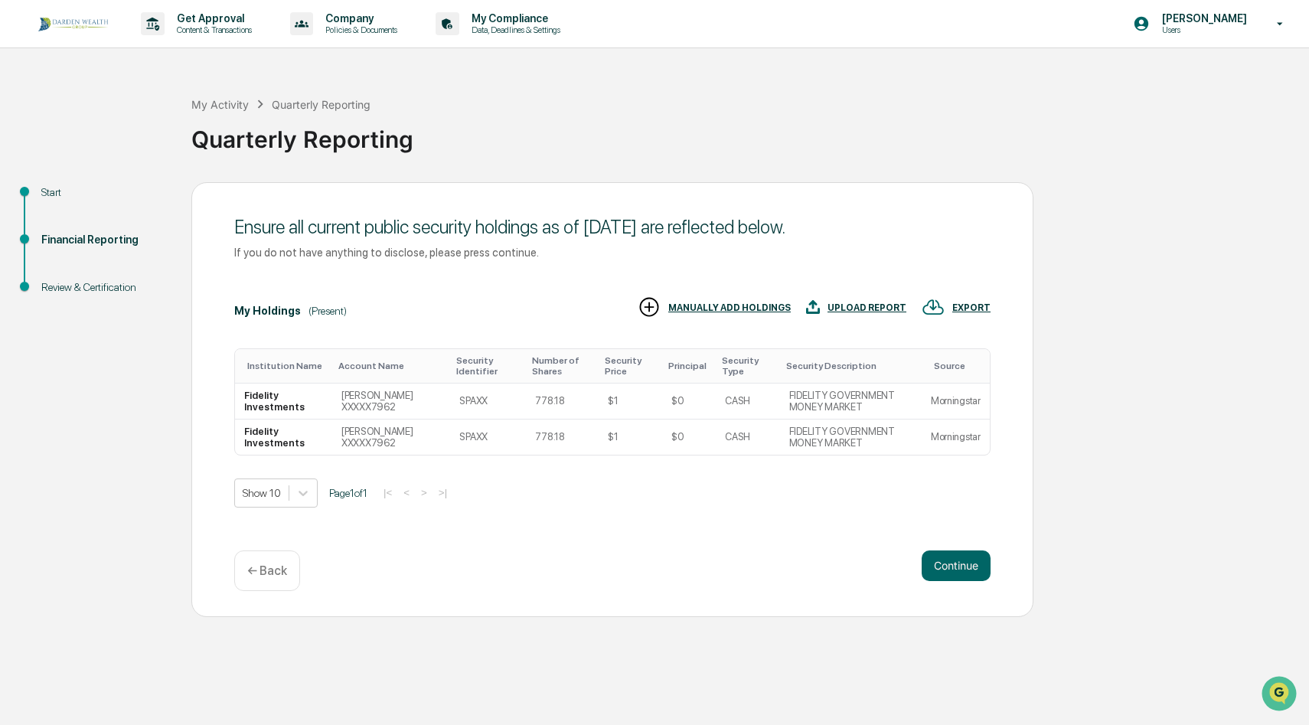
click at [858, 309] on div "UPLOAD REPORT" at bounding box center [866, 307] width 79 height 11
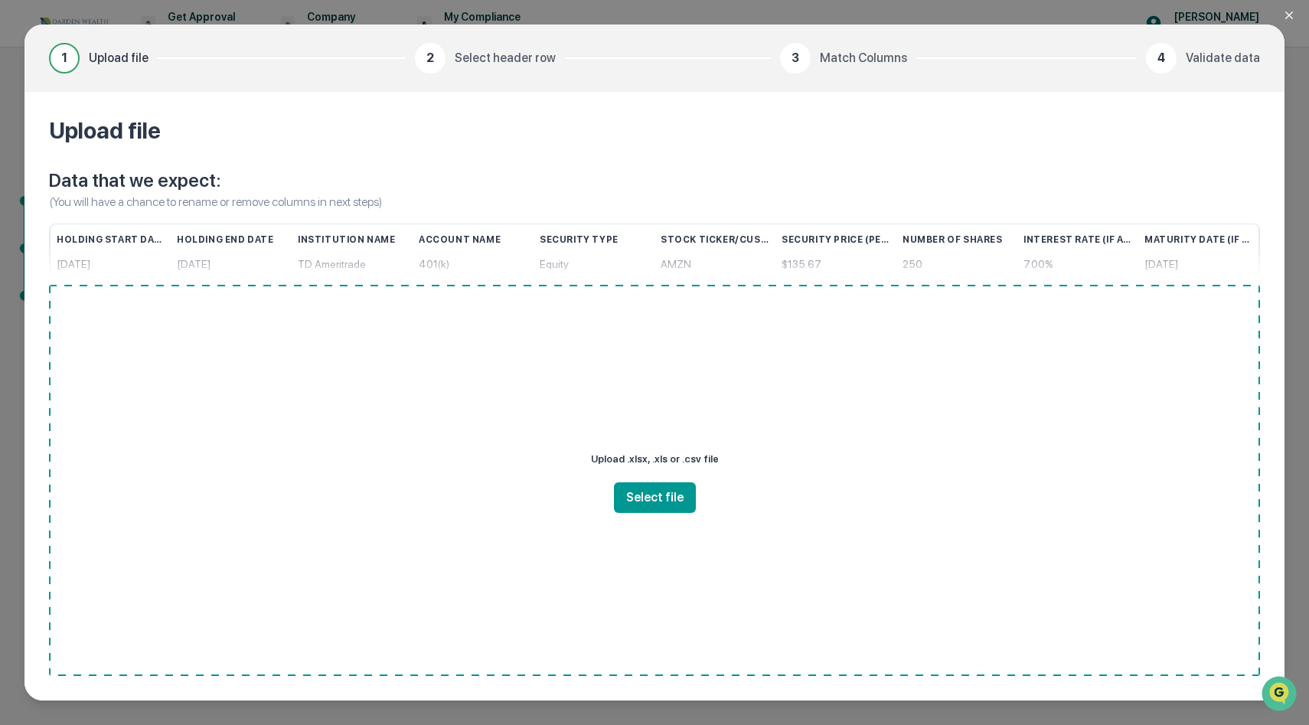
click at [1289, 12] on icon "Close modal" at bounding box center [1289, 15] width 12 height 12
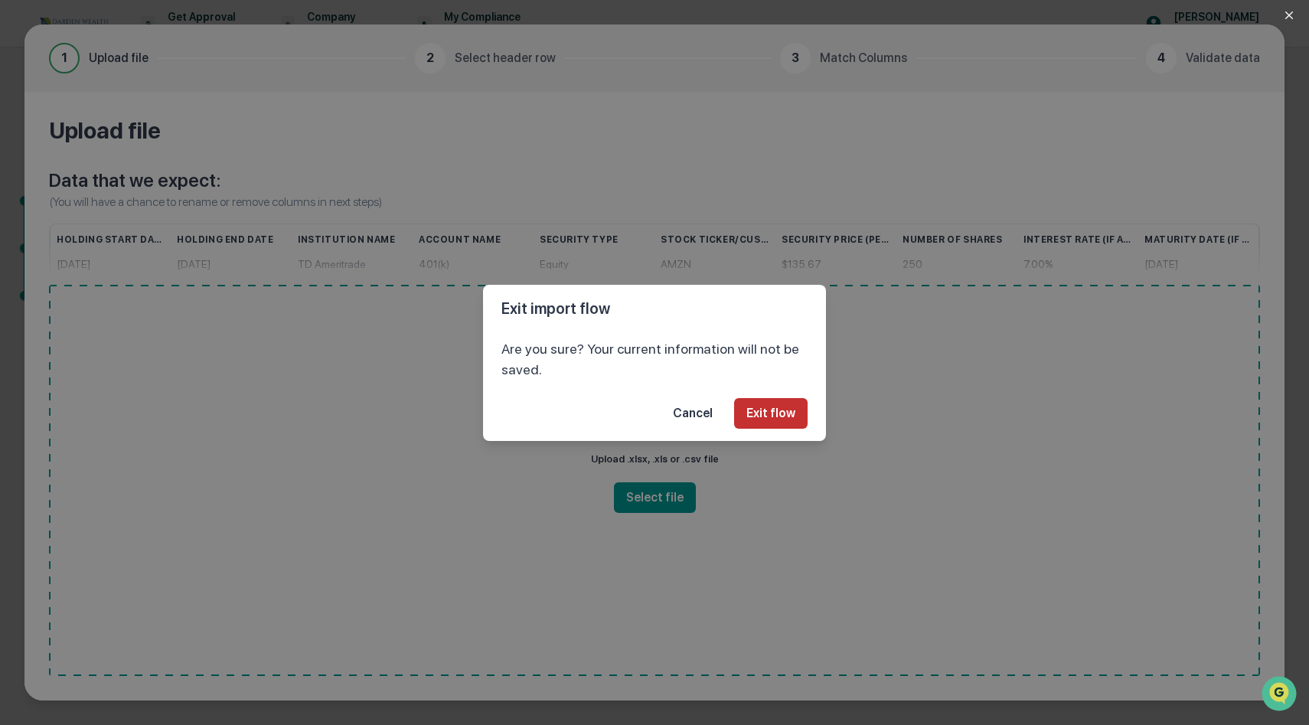
click at [742, 415] on button "Exit flow" at bounding box center [770, 413] width 73 height 31
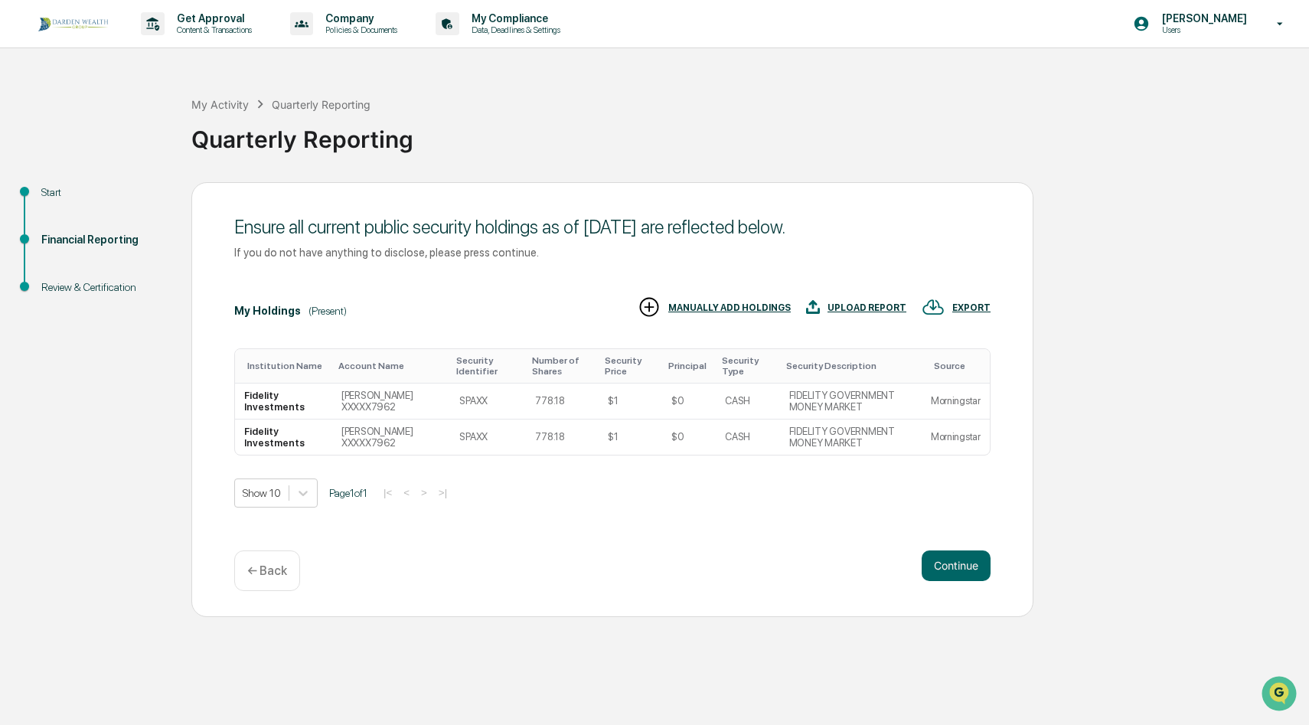
click at [269, 565] on p "← Back" at bounding box center [267, 570] width 40 height 15
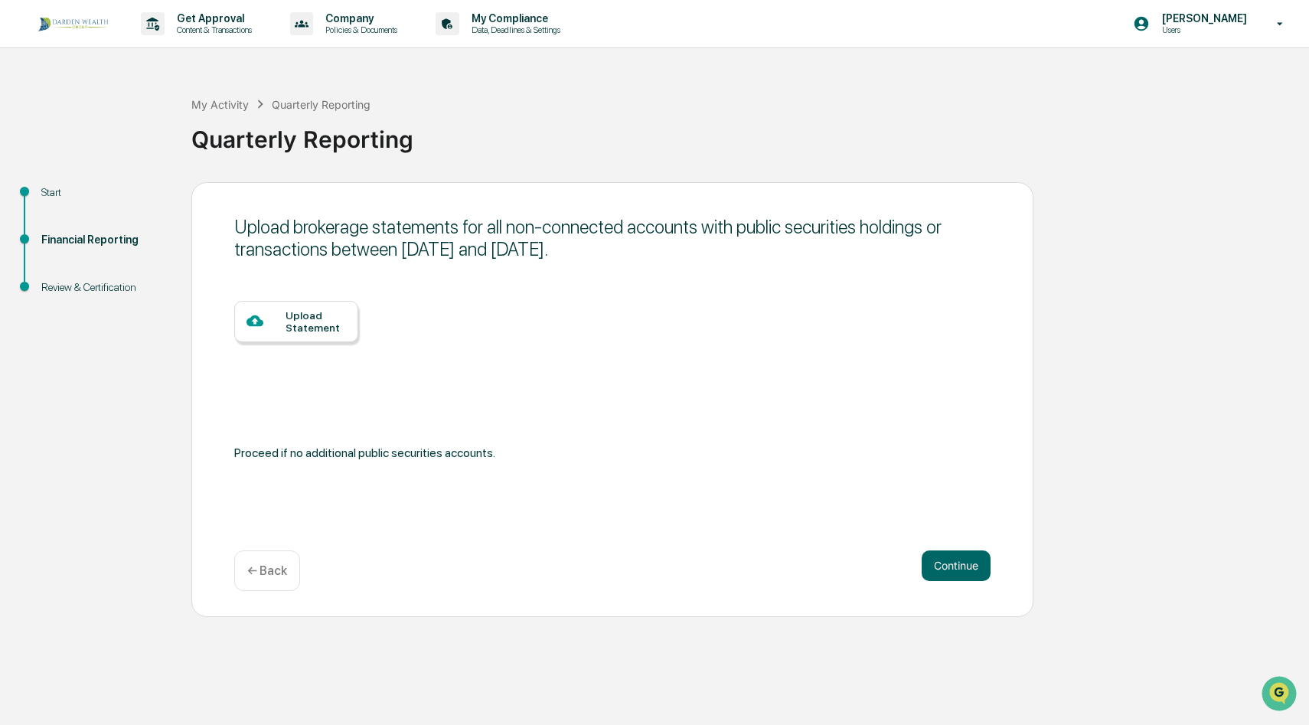
click at [278, 572] on p "← Back" at bounding box center [267, 570] width 40 height 15
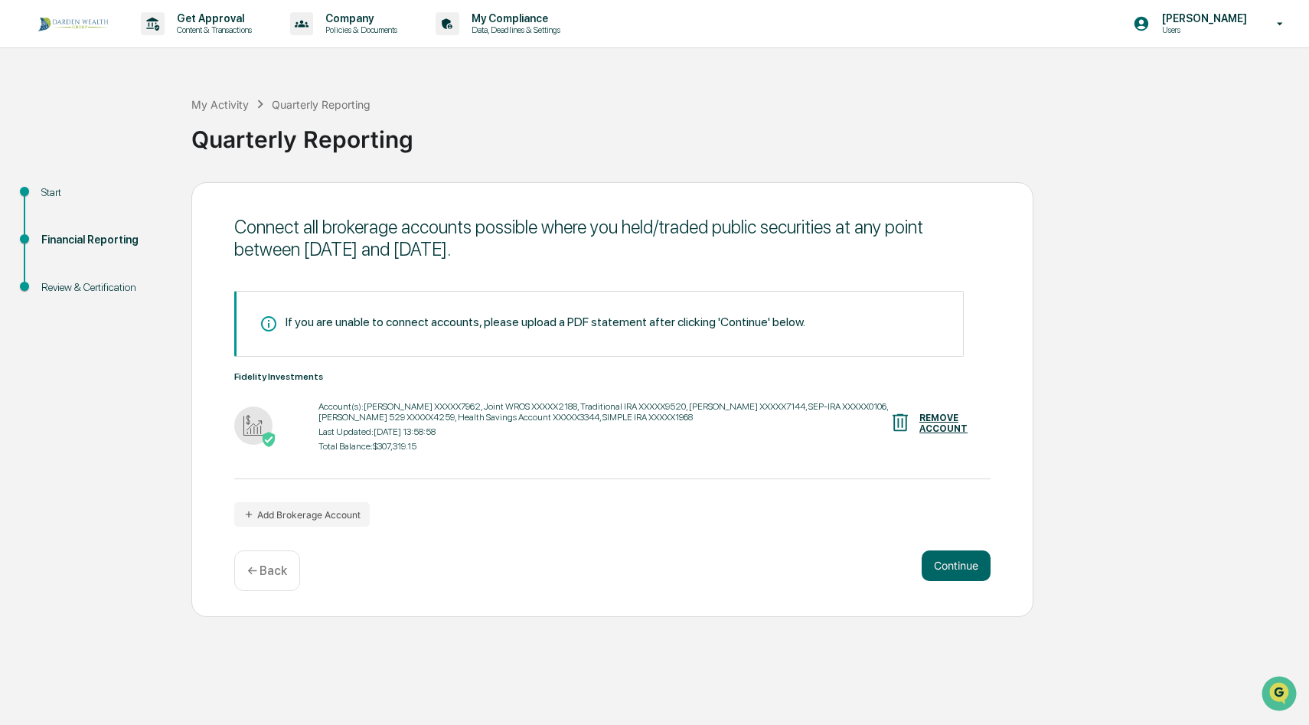
click at [534, 419] on div "Account(s): [PERSON_NAME] XXXXX7962, Joint WROS XXXXX2188, Traditional IRA XXXX…" at bounding box center [603, 411] width 570 height 21
click at [253, 431] on img at bounding box center [253, 425] width 38 height 38
